Goal: Communication & Community: Share content

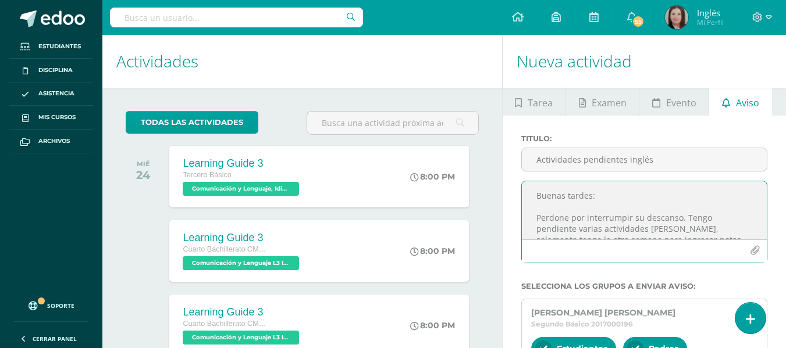
scroll to position [81, 0]
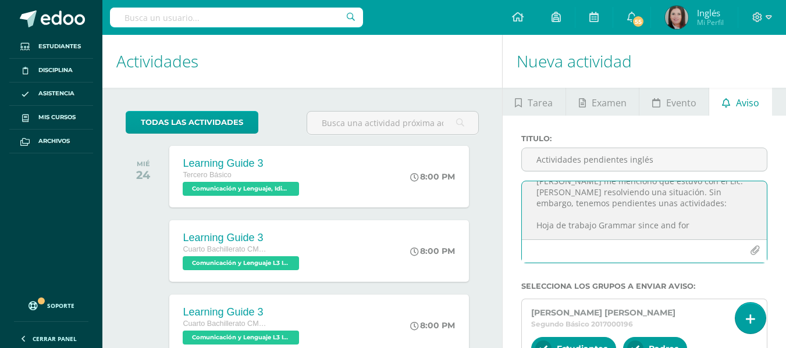
click at [753, 248] on icon "button" at bounding box center [755, 251] width 10 height 10
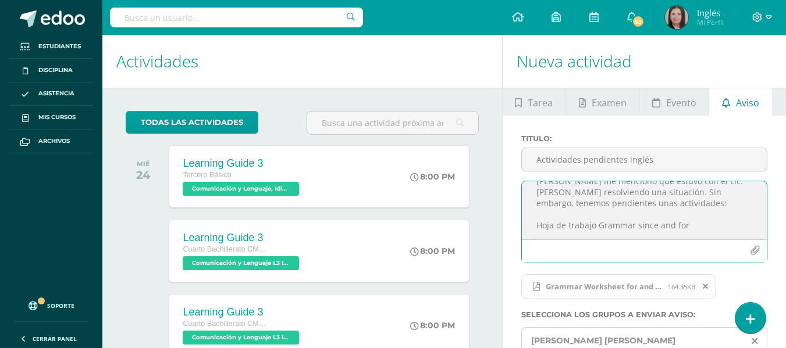
click at [691, 227] on textarea "Buenas tardes: Perdone por interrumpir su descanso. Tengo pendiente varias acti…" at bounding box center [644, 210] width 245 height 58
paste textarea "Oral Activity Kind Acts"
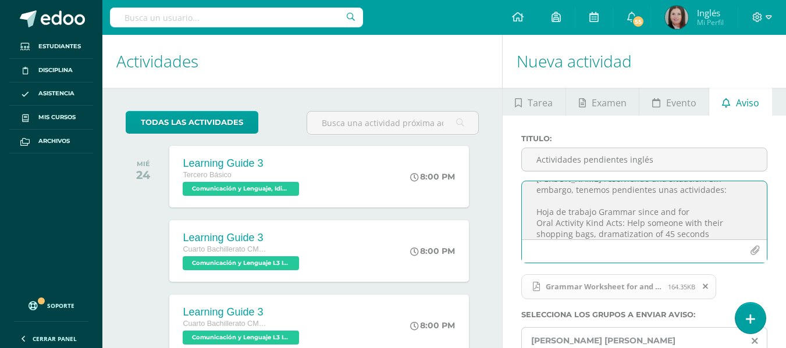
click at [536, 214] on textarea "Buenas tardes: Perdone por interrumpir su descanso. Tengo pendiente varias acti…" at bounding box center [644, 210] width 245 height 58
click at [718, 234] on textarea "Buenas tardes: Perdone por interrumpir su descanso. Tengo pendiente varias acti…" at bounding box center [644, 210] width 245 height 58
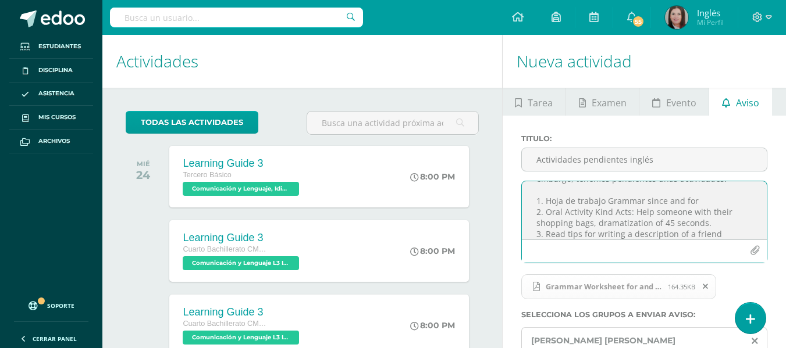
scroll to position [116, 0]
click at [695, 190] on textarea "Buenas tardes: Perdone por interrumpir su descanso. Tengo pendiente varias acti…" at bounding box center [644, 210] width 245 height 58
click at [588, 234] on textarea "Buenas tardes: Perdone por interrumpir su descanso. Tengo pendiente varias acti…" at bounding box center [644, 210] width 245 height 58
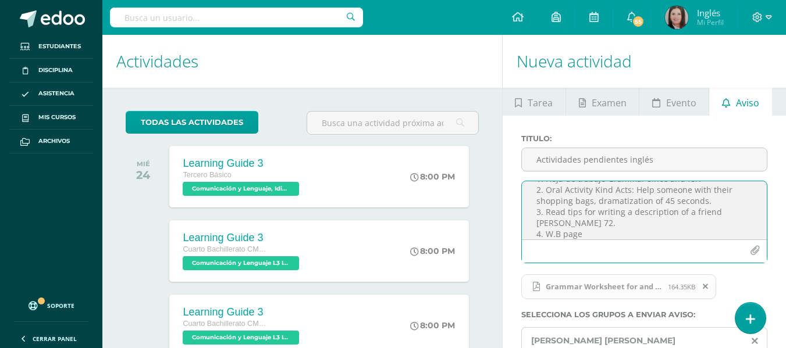
click at [566, 223] on textarea "Buenas tardes: Perdone por interrumpir su descanso. Tengo pendiente varias acti…" at bounding box center [644, 210] width 245 height 58
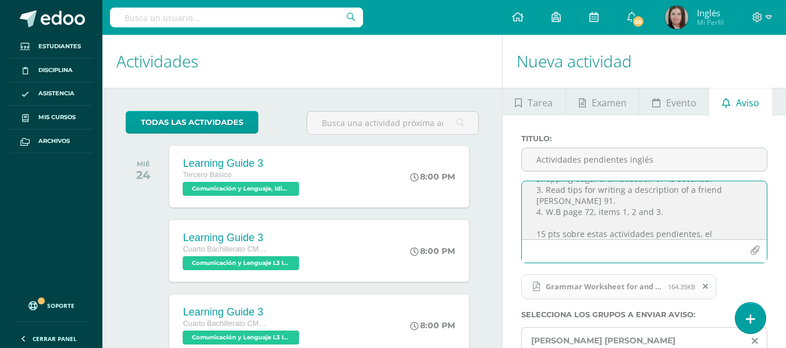
scroll to position [160, 0]
click at [678, 232] on textarea "Buenas tardes: Perdone por interrumpir su descanso. Tengo pendiente varias acti…" at bounding box center [644, 210] width 245 height 58
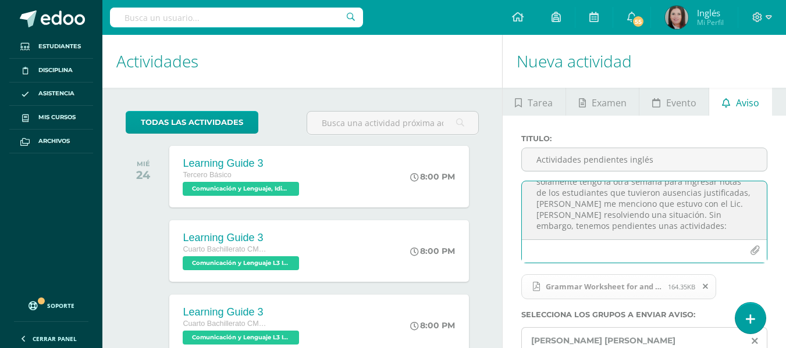
scroll to position [0, 0]
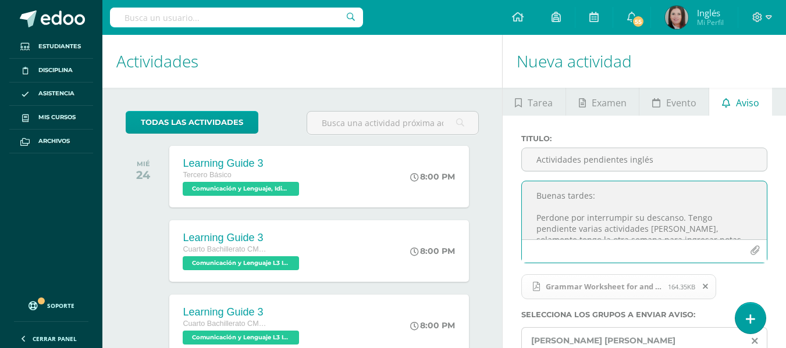
click at [675, 215] on textarea "Buenas tardes: Perdone por interrumpir su descanso. Tengo pendiente varias acti…" at bounding box center [644, 210] width 245 height 58
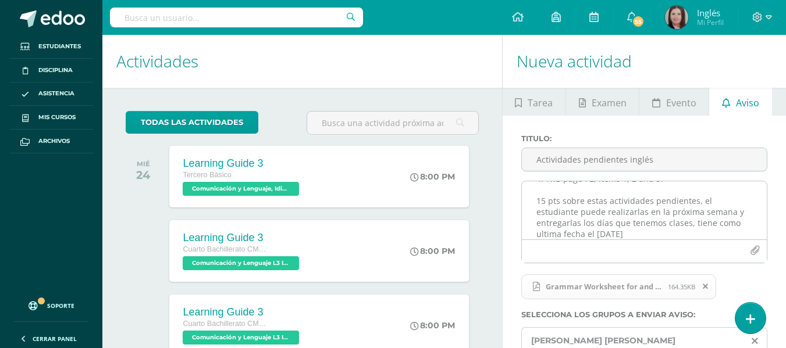
click at [560, 229] on textarea "Buenas tardes: Perdone por interrumpir su descanso. Tengo pendiente varias acti…" at bounding box center [644, 210] width 245 height 58
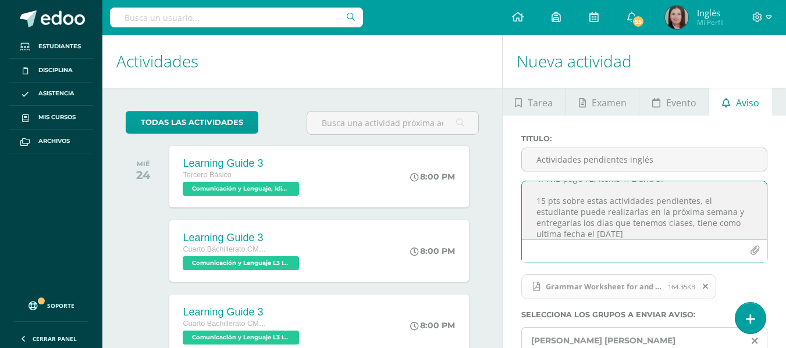
click at [627, 231] on textarea "Buenas tardes: Perdone por interrumpir su descanso. Tengo pendiente varias acti…" at bounding box center [644, 210] width 245 height 58
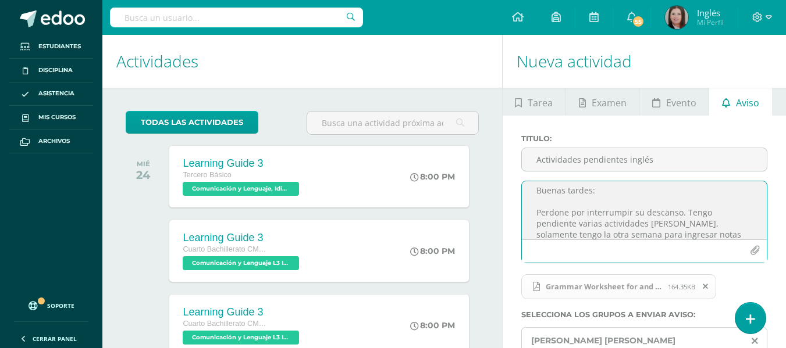
scroll to position [0, 0]
type textarea "Buenas tardes: Perdone por interrumpir su descanso. Tengo pendiente varias acti…"
click at [652, 160] on input "Actividades pendientes inglés" at bounding box center [644, 159] width 245 height 23
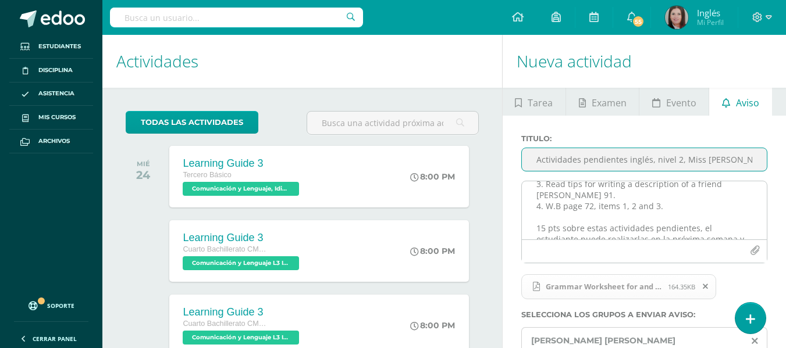
scroll to position [191, 0]
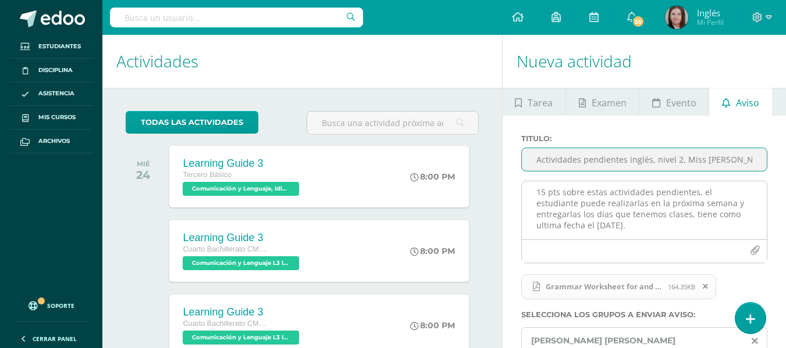
type input "Actividades pendientes inglés, nivel 2, Miss [PERSON_NAME]"
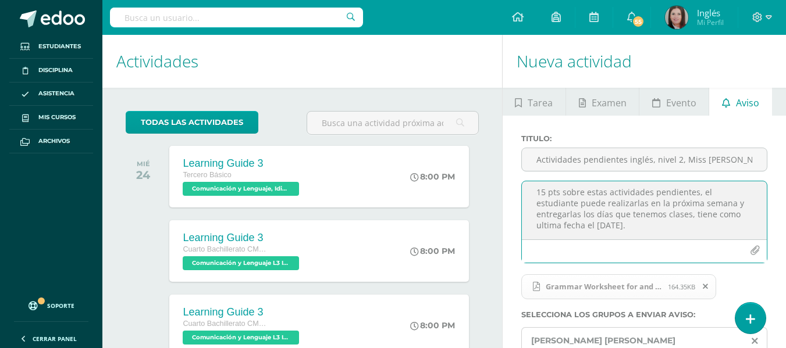
click at [723, 223] on textarea "Buenas tardes: Perdone por interrumpir su descanso. Tengo pendiente varias acti…" at bounding box center [644, 210] width 245 height 58
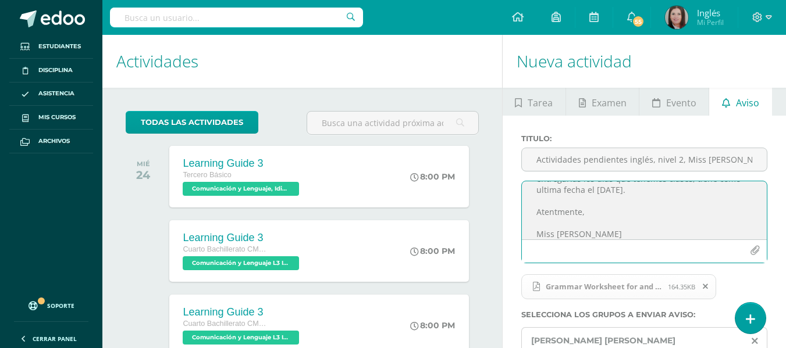
scroll to position [238, 0]
click at [556, 202] on textarea "Buenas tardes: Perdone por interrumpir su descanso. Tengo pendiente varias acti…" at bounding box center [644, 210] width 245 height 58
click at [614, 221] on textarea "Buenas tardes: Perdone por interrumpir su descanso. Tengo pendiente varias acti…" at bounding box center [644, 210] width 245 height 58
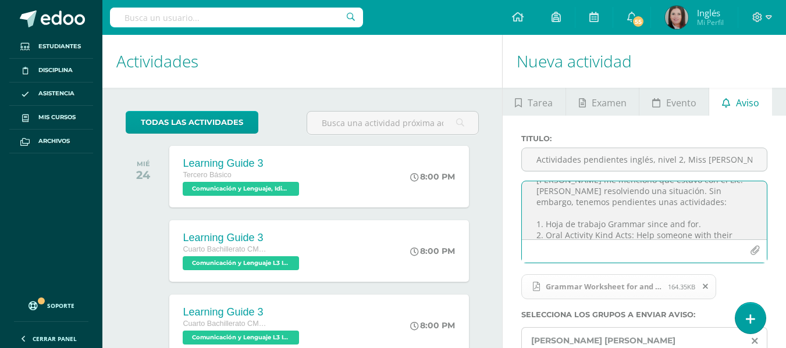
scroll to position [116, 0]
click at [697, 189] on textarea "Buenas tardes: Perdone por interrumpir su descanso. Tengo pendiente varias acti…" at bounding box center [644, 210] width 245 height 58
click at [711, 224] on textarea "Buenas tardes: Perdone por interrumpir su descanso. Tengo pendiente varias acti…" at bounding box center [644, 210] width 245 height 58
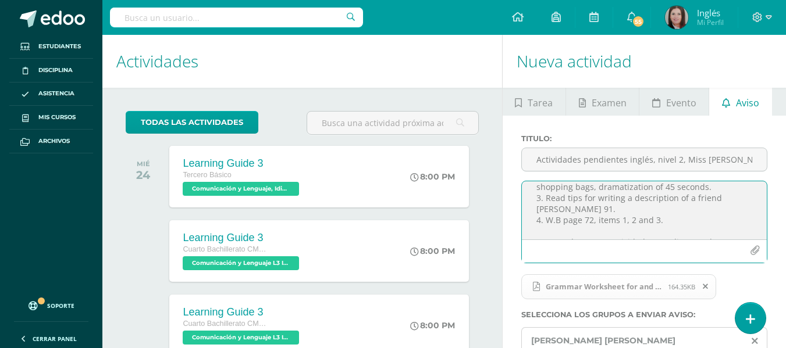
scroll to position [163, 0]
drag, startPoint x: 666, startPoint y: 210, endPoint x: 686, endPoint y: 215, distance: 21.0
click at [667, 211] on textarea "Buenas tardes: Perdone por interrumpir su descanso. Tengo pendiente varias acti…" at bounding box center [644, 210] width 245 height 58
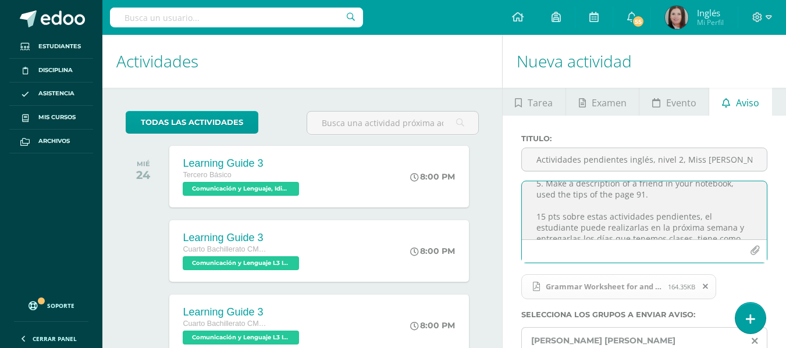
scroll to position [221, 0]
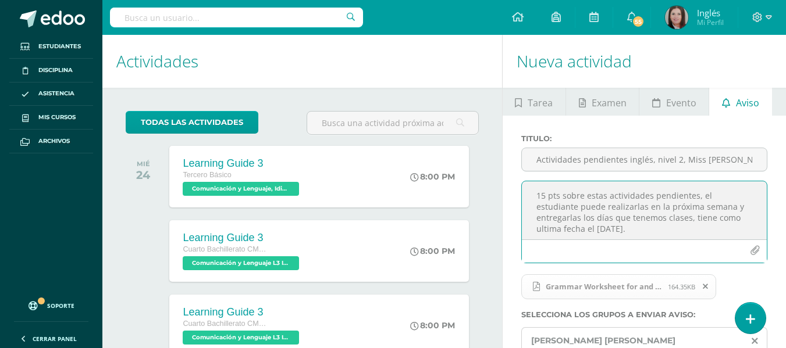
click at [537, 196] on textarea "Buenas tardes: Perdone por interrumpir su descanso. Tengo pendiente varias acti…" at bounding box center [644, 210] width 245 height 58
drag, startPoint x: 609, startPoint y: 195, endPoint x: 651, endPoint y: 194, distance: 42.5
click at [651, 194] on textarea "Buenas tardes: Perdone por interrumpir su descanso. Tengo pendiente varias acti…" at bounding box center [644, 210] width 245 height 58
click at [604, 197] on textarea "Buenas tardes: Perdone por interrumpir su descanso. Tengo pendiente varias acti…" at bounding box center [644, 210] width 245 height 58
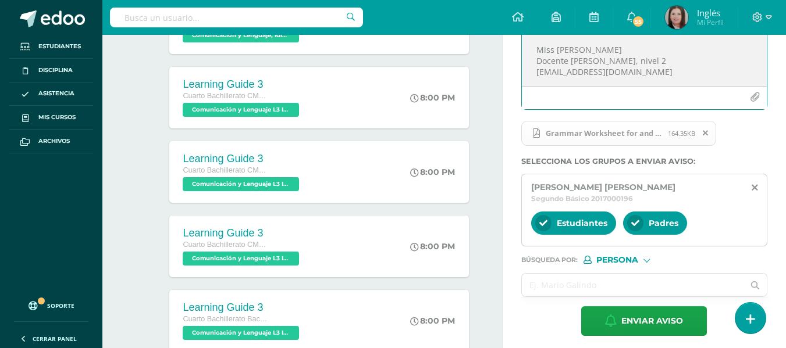
scroll to position [174, 0]
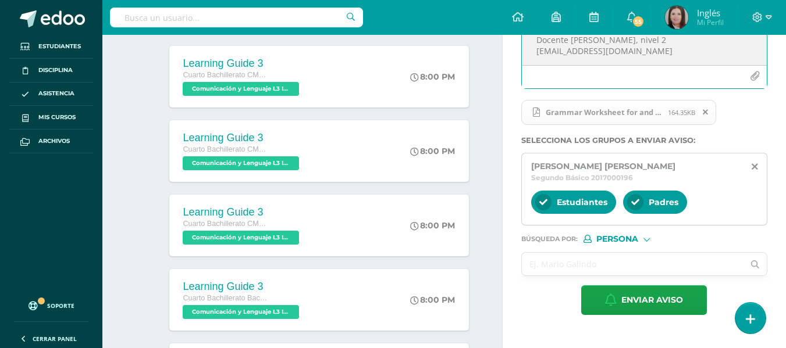
type textarea "Buenas tardes: Perdone por interrumpir su descanso. Tengo pendiente varias acti…"
click at [588, 267] on input "text" at bounding box center [633, 264] width 222 height 23
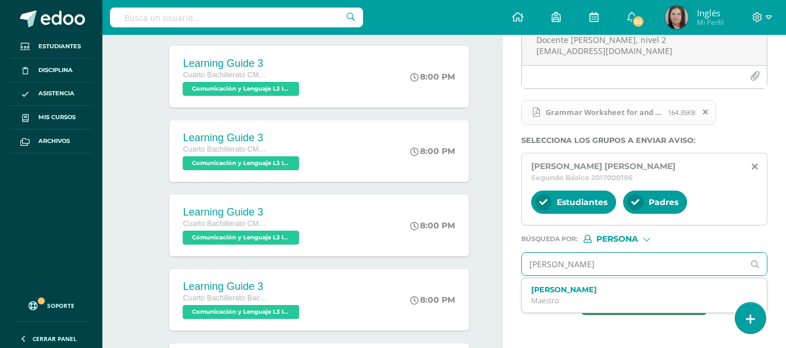
type input "[PERSON_NAME]"
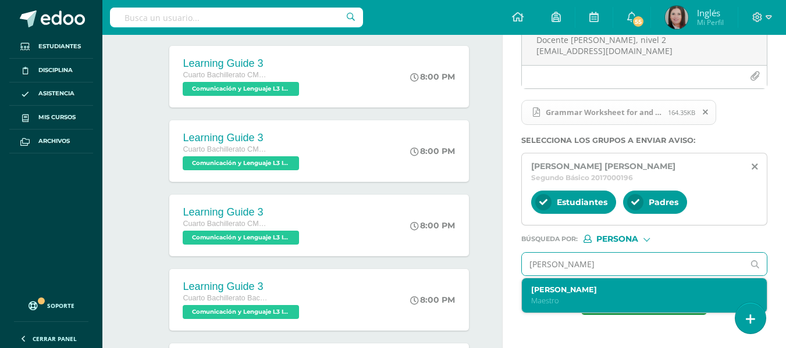
click at [566, 295] on div "[PERSON_NAME]" at bounding box center [639, 296] width 217 height 20
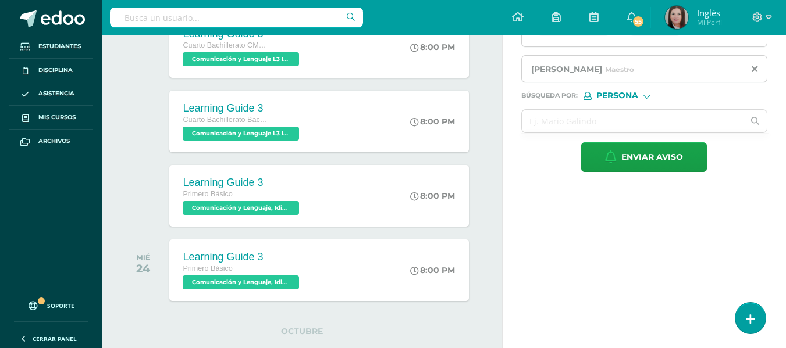
scroll to position [291, 0]
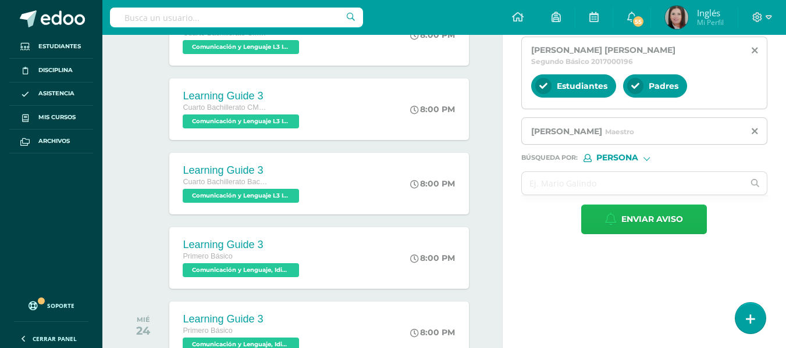
click at [639, 215] on span "Enviar aviso" at bounding box center [652, 219] width 62 height 28
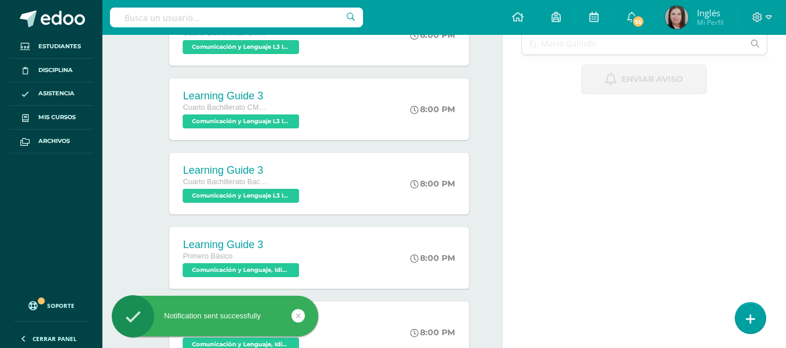
scroll to position [0, 0]
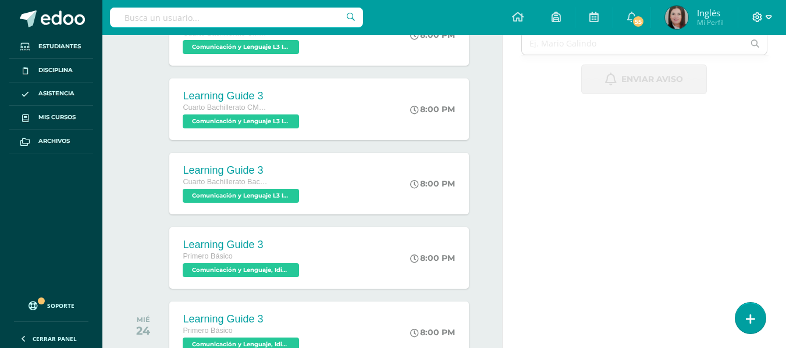
click at [767, 16] on icon at bounding box center [768, 17] width 6 height 4
click at [716, 81] on span "Cerrar sesión" at bounding box center [731, 79] width 52 height 11
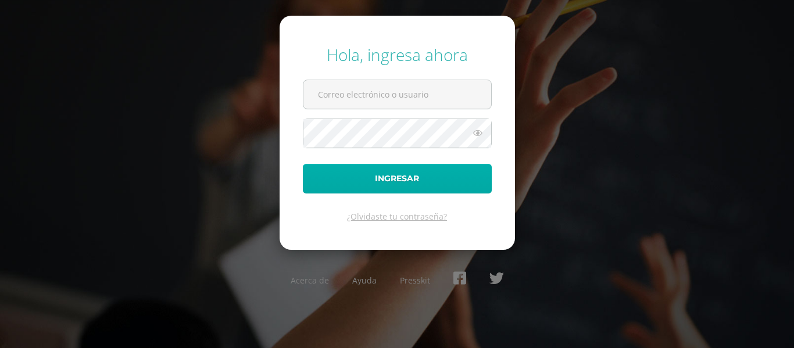
type input "[EMAIL_ADDRESS][DOMAIN_NAME]"
click at [441, 176] on button "Ingresar" at bounding box center [397, 179] width 189 height 30
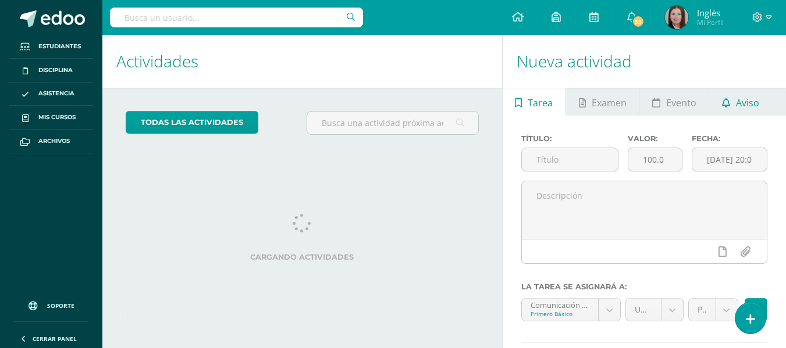
click at [731, 98] on link "Aviso" at bounding box center [740, 102] width 62 height 28
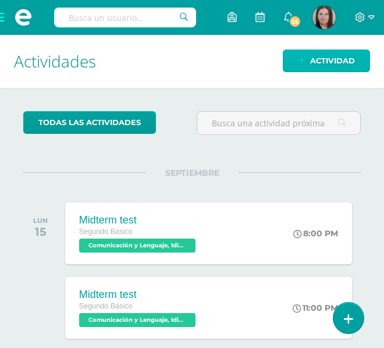
click at [330, 58] on span "Actividad" at bounding box center [332, 61] width 45 height 22
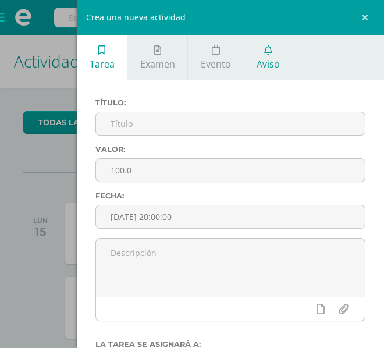
click at [273, 60] on span "Aviso" at bounding box center [267, 64] width 23 height 13
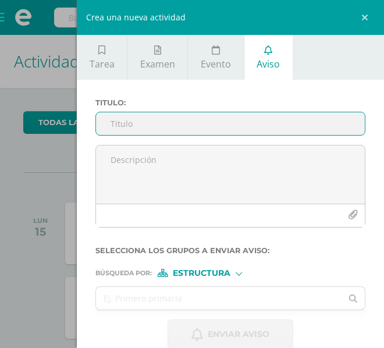
click at [134, 119] on input "Titulo :" at bounding box center [230, 123] width 269 height 23
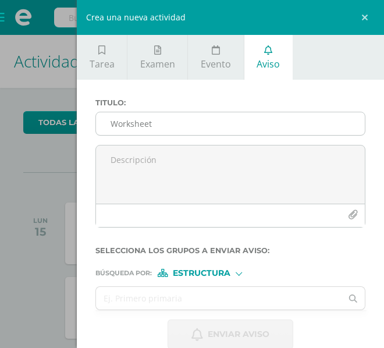
click at [152, 122] on input "Worksheet" at bounding box center [230, 123] width 269 height 23
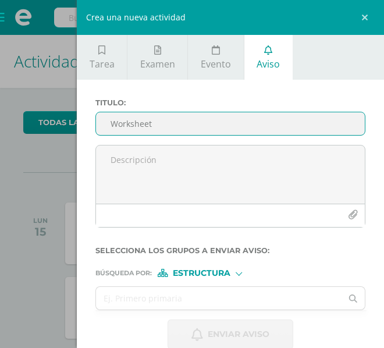
drag, startPoint x: 154, startPoint y: 122, endPoint x: 79, endPoint y: 124, distance: 74.5
click at [79, 124] on div "Titulo : Worksheet Selecciona los grupos a enviar aviso : Búsqueda por : Estruc…" at bounding box center [230, 224] width 307 height 288
paste input "; present passive, past passive, perfect passive"
type input "Worksheet ; present passive, past passive, perfect passive"
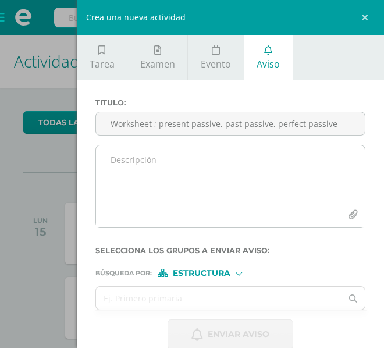
click at [151, 149] on textarea at bounding box center [230, 174] width 269 height 58
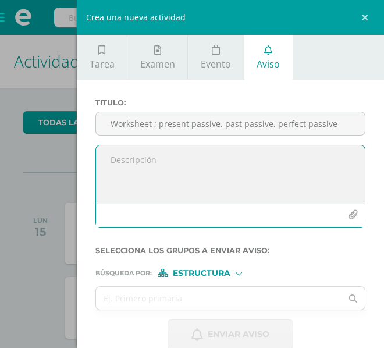
click at [348, 214] on icon "button" at bounding box center [353, 215] width 10 height 10
